Goal: Task Accomplishment & Management: Manage account settings

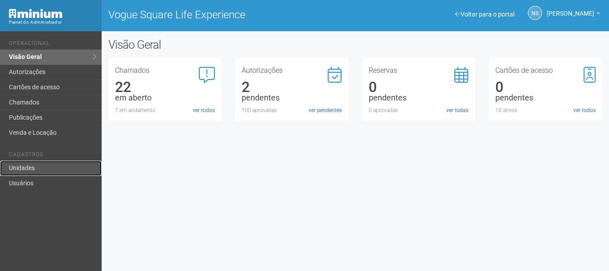
click at [71, 171] on link "Unidades" at bounding box center [51, 168] width 102 height 15
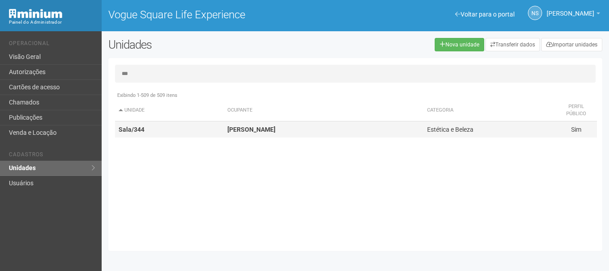
type input "***"
click at [165, 122] on td "Sala/344" at bounding box center [169, 129] width 109 height 17
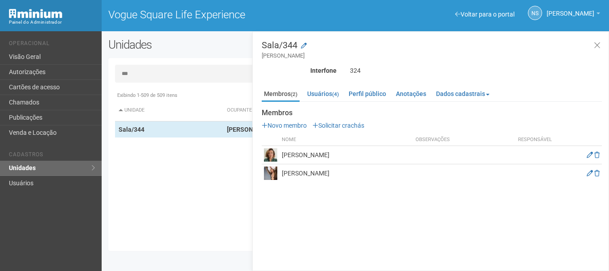
click at [324, 85] on div "Membros (2) Usuários (4) Perfil público Anotações Dados cadastrais Proprietário…" at bounding box center [432, 132] width 340 height 99
click at [324, 92] on link "Usuários (4)" at bounding box center [323, 93] width 36 height 13
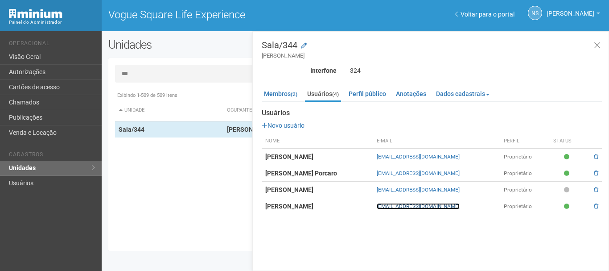
click at [407, 209] on link "linaporcaro0508@gmail.com" at bounding box center [418, 206] width 83 height 6
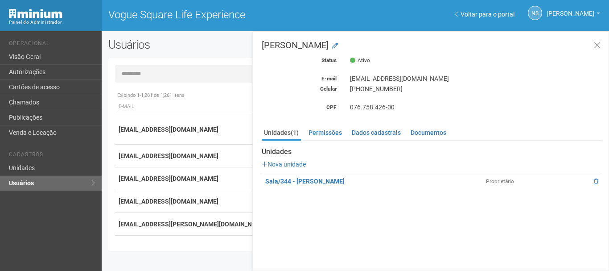
click at [382, 92] on div "(21) 99478-5870" at bounding box center [475, 89] width 265 height 8
click at [128, 76] on input "text" at bounding box center [355, 74] width 481 height 18
click at [41, 51] on link "Visão Geral" at bounding box center [51, 57] width 102 height 15
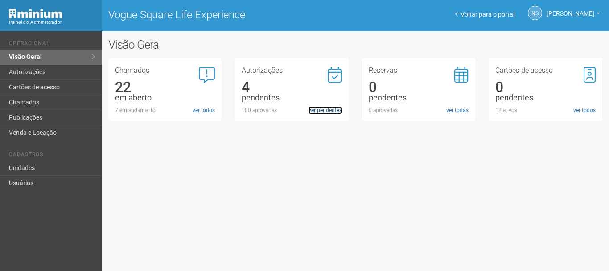
click at [332, 112] on link "ver pendentes" at bounding box center [325, 110] width 33 height 8
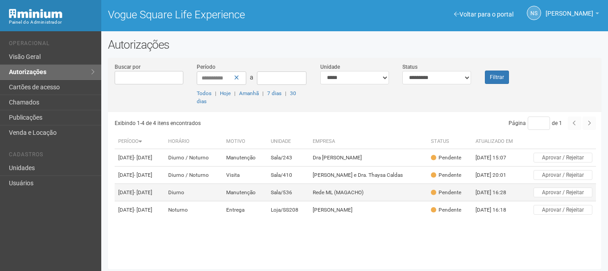
click at [310, 201] on td "Sala/536" at bounding box center [288, 192] width 42 height 17
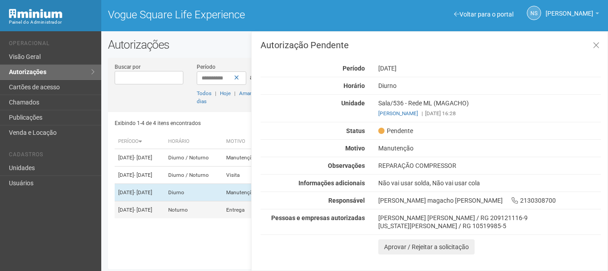
click at [223, 219] on td "Noturno" at bounding box center [194, 209] width 58 height 17
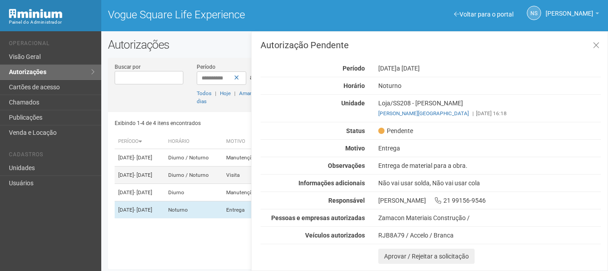
click at [219, 182] on td "Diurno / Noturno" at bounding box center [194, 174] width 58 height 17
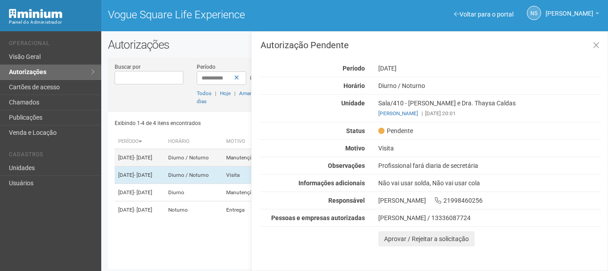
click at [219, 164] on td "Diurno / Noturno" at bounding box center [194, 157] width 58 height 17
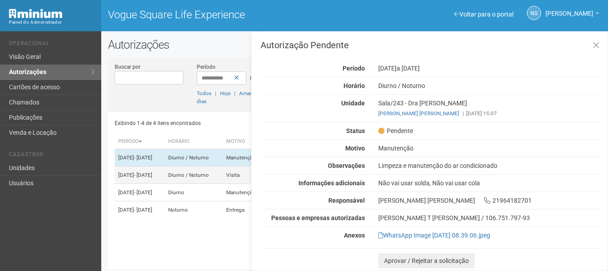
click at [165, 184] on td "[DATE] - [DATE]" at bounding box center [140, 174] width 50 height 17
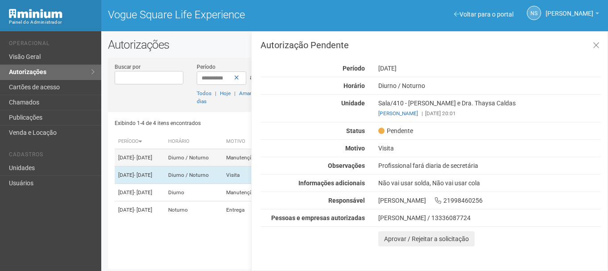
click at [205, 166] on td "Diurno / Noturno" at bounding box center [194, 157] width 58 height 17
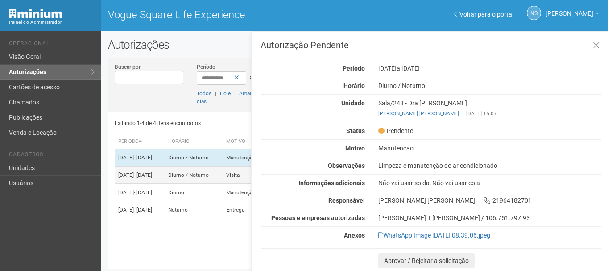
click at [198, 184] on td "Diurno / Noturno" at bounding box center [194, 174] width 58 height 17
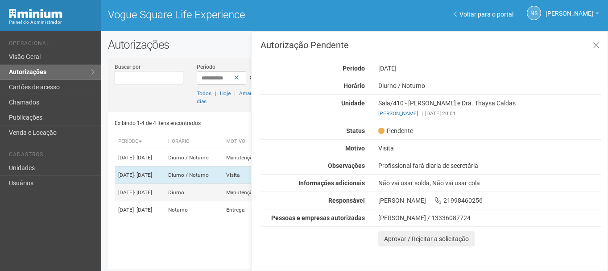
click at [199, 198] on td "Diurno" at bounding box center [194, 192] width 58 height 17
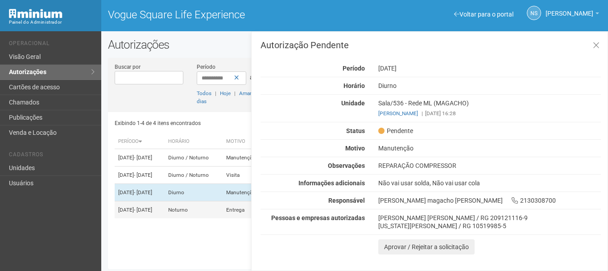
click at [212, 219] on td "Noturno" at bounding box center [194, 209] width 58 height 17
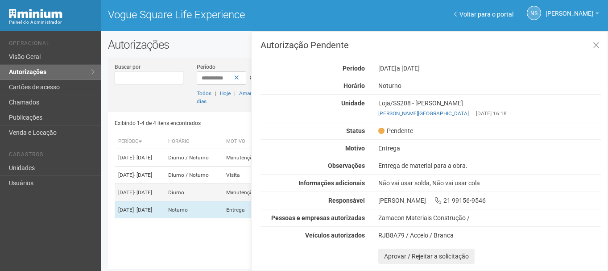
click at [213, 199] on td "Diurno" at bounding box center [194, 192] width 58 height 17
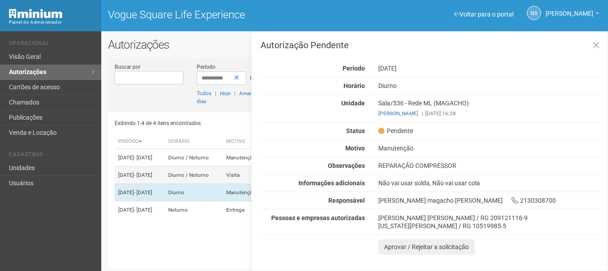
click at [217, 175] on td "Diurno / Noturno" at bounding box center [194, 174] width 58 height 17
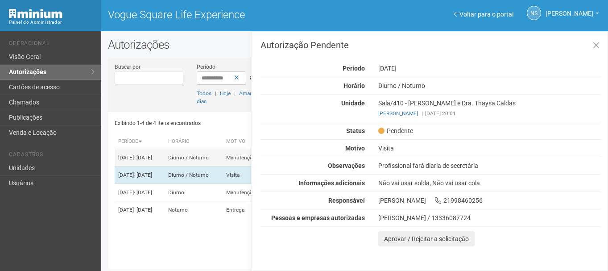
click at [222, 158] on td "Diurno / Noturno" at bounding box center [194, 157] width 58 height 17
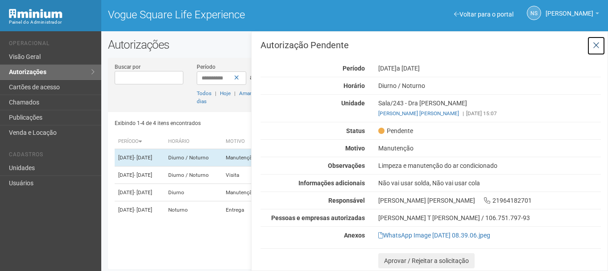
click at [597, 50] on button at bounding box center [596, 45] width 18 height 19
